Goal: Go to known website: Go to known website

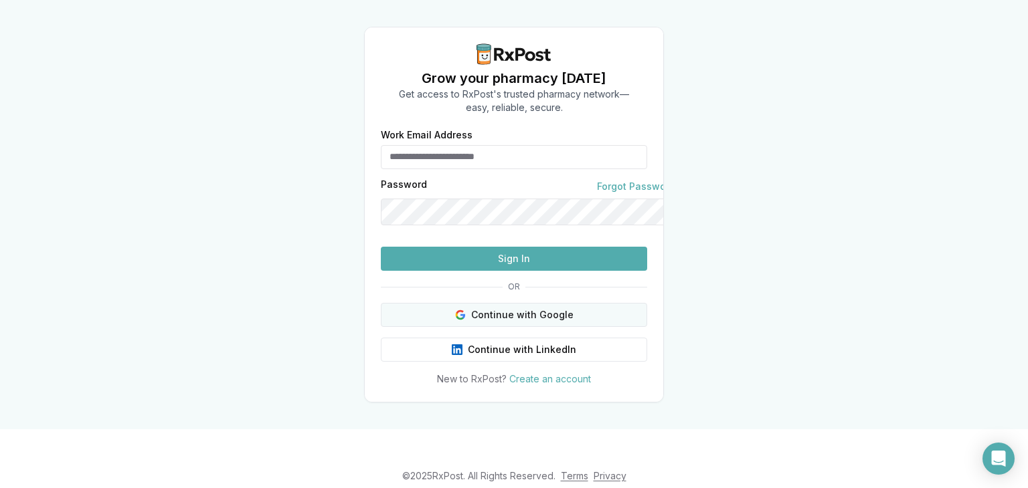
click at [553, 327] on button "Continue with Google" at bounding box center [514, 315] width 266 height 24
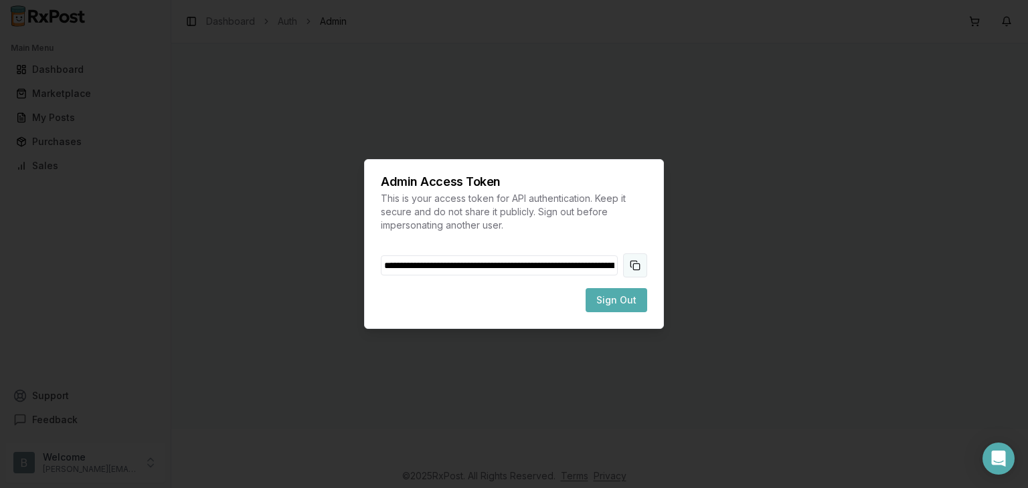
click at [646, 265] on button "Copy token to clipboard" at bounding box center [635, 266] width 24 height 24
click at [636, 302] on span "Sign Out" at bounding box center [616, 300] width 40 height 13
